Goal: Navigation & Orientation: Find specific page/section

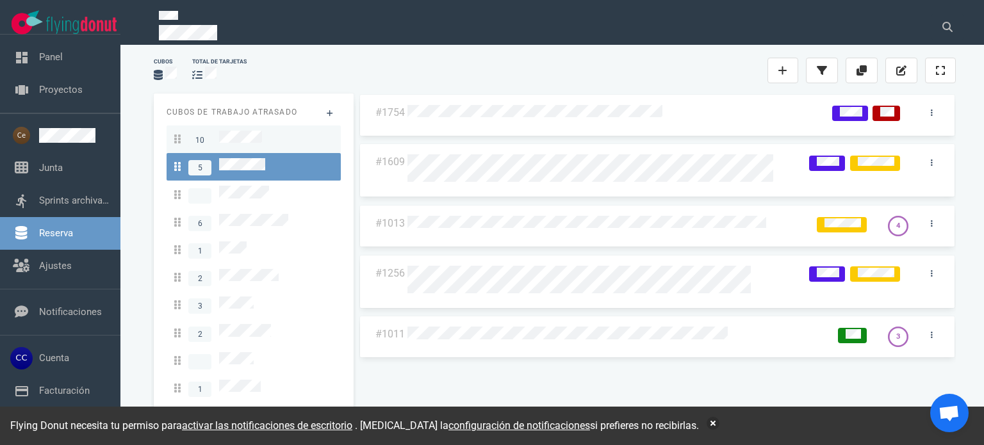
click at [265, 143] on div "10" at bounding box center [253, 139] width 159 height 17
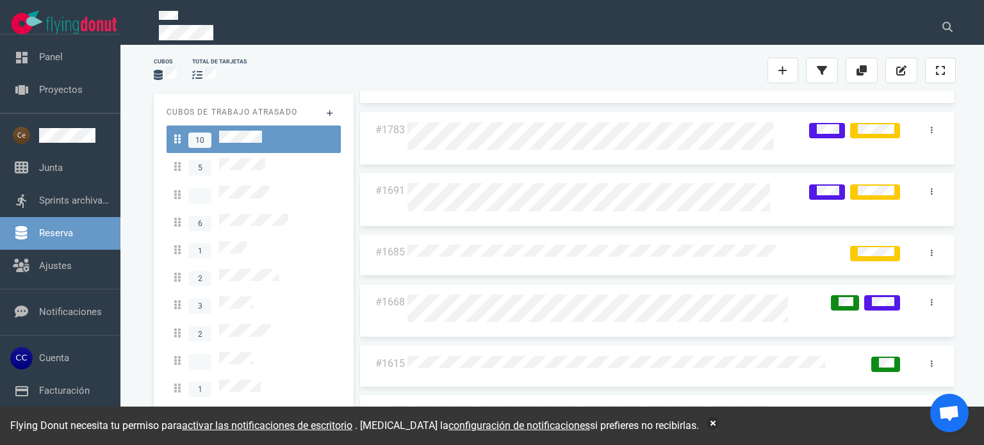
scroll to position [190, 0]
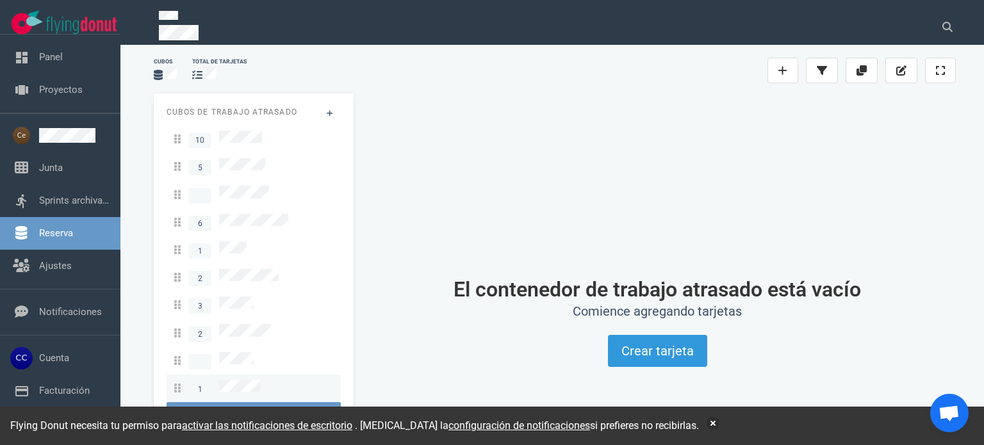
click at [263, 380] on div "1" at bounding box center [253, 388] width 159 height 17
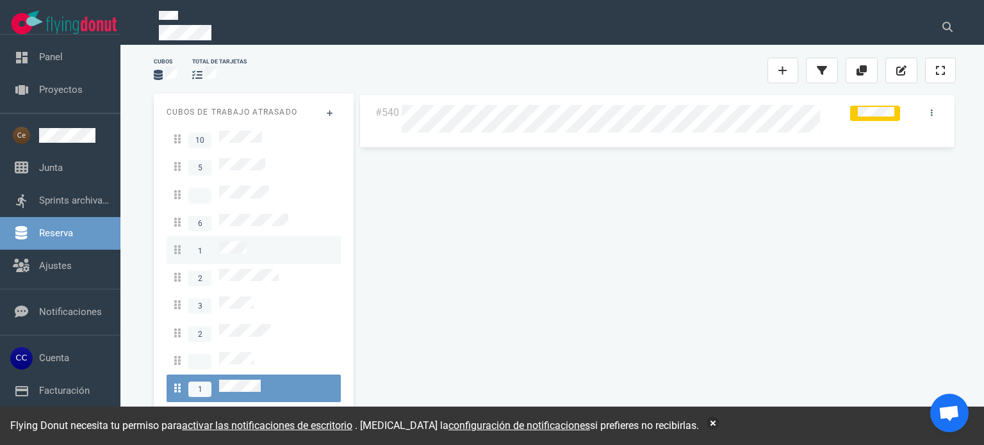
click at [244, 236] on link "1" at bounding box center [254, 250] width 174 height 28
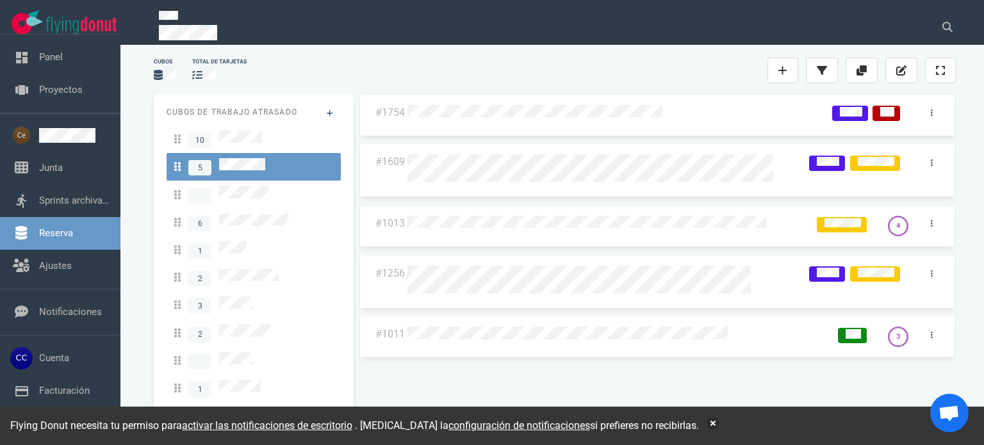
click at [498, 373] on div "#1754 #1609 #1013 4 #1256 #1011 3" at bounding box center [657, 256] width 597 height 325
click at [263, 137] on div "10" at bounding box center [253, 139] width 159 height 17
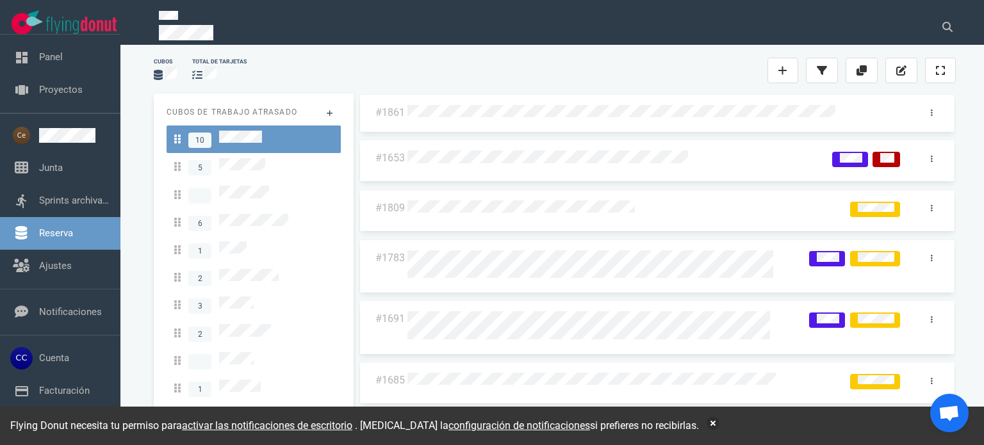
click at [480, 56] on div "Cubos total de tarjetas" at bounding box center [554, 70] width 817 height 41
click at [269, 352] on div at bounding box center [253, 360] width 159 height 17
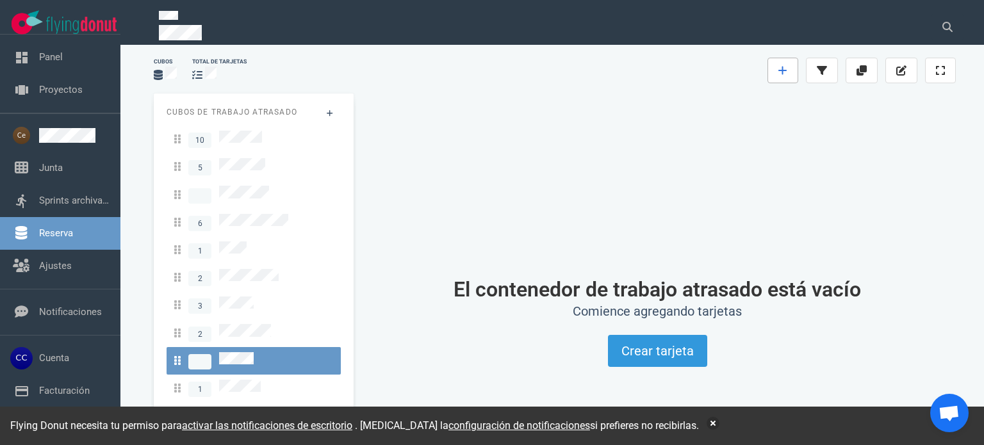
click at [797, 74] on link at bounding box center [782, 71] width 31 height 26
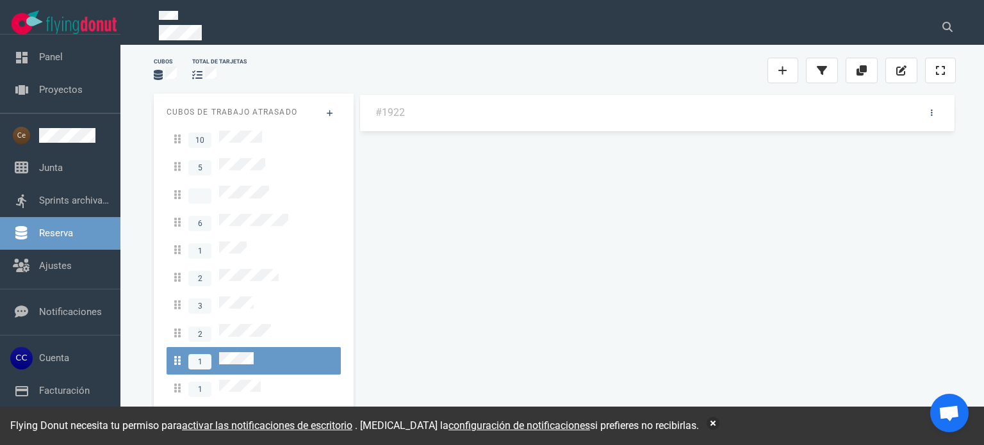
click at [573, 71] on div at bounding box center [639, 70] width 257 height 15
click at [931, 111] on icon at bounding box center [932, 113] width 2 height 8
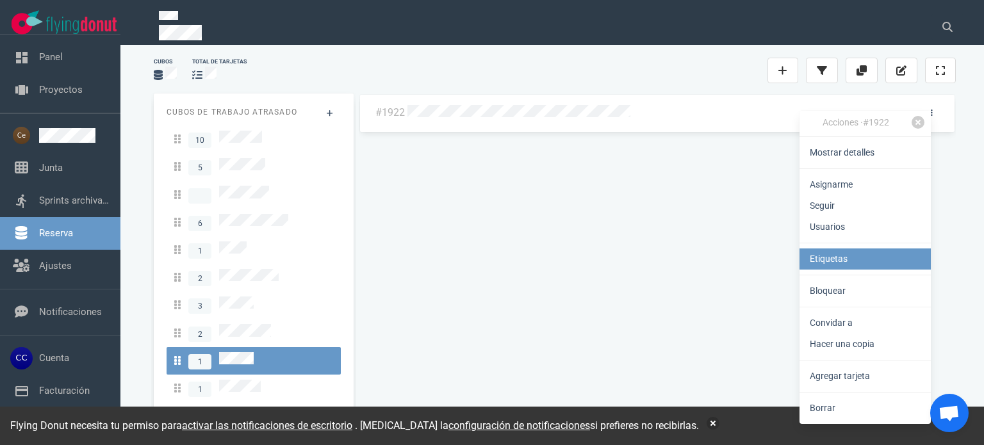
click at [824, 266] on link "Etiquetas" at bounding box center [864, 259] width 131 height 21
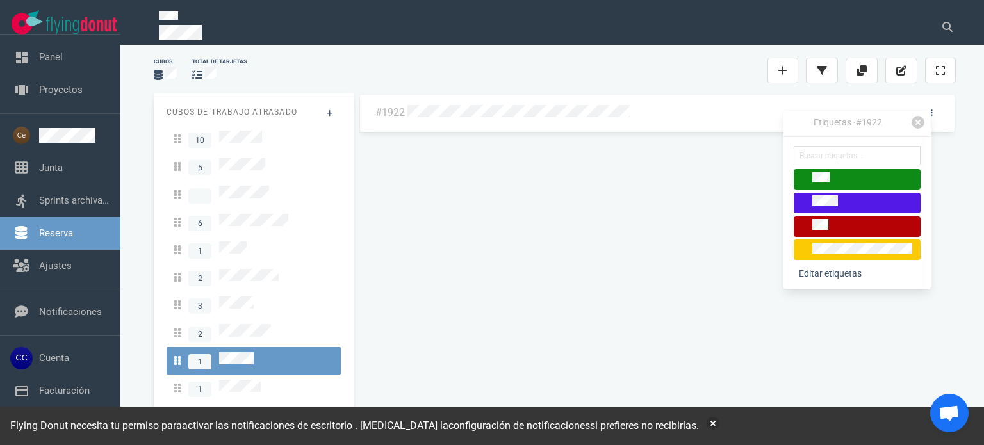
click at [676, 69] on div at bounding box center [639, 70] width 257 height 15
